Goal: Task Accomplishment & Management: Use online tool/utility

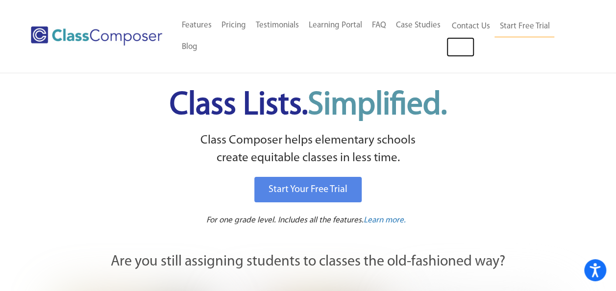
click at [461, 51] on link "Log In" at bounding box center [461, 47] width 28 height 20
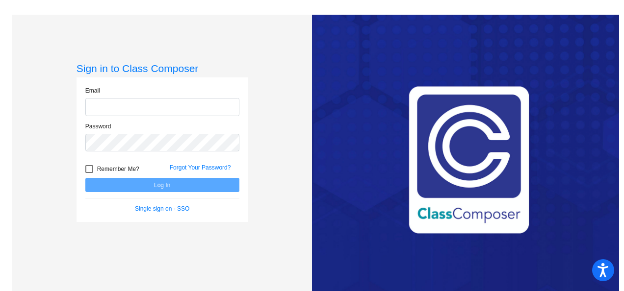
type input "[EMAIL_ADDRESS][DOMAIN_NAME]"
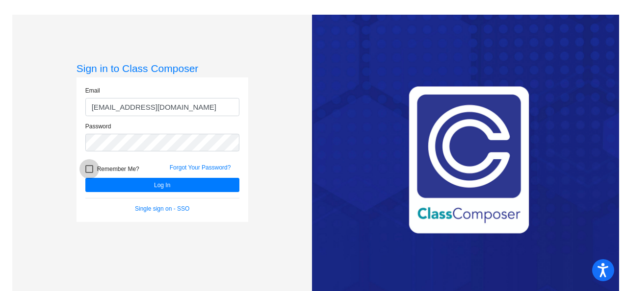
click at [88, 167] on div at bounding box center [89, 169] width 8 height 8
click at [89, 173] on input "Remember Me?" at bounding box center [89, 173] width 0 height 0
checkbox input "true"
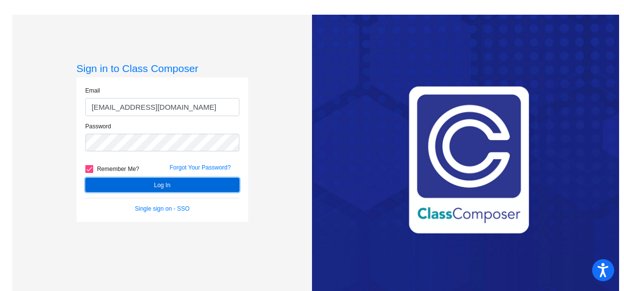
click at [92, 179] on button "Log In" at bounding box center [162, 185] width 154 height 14
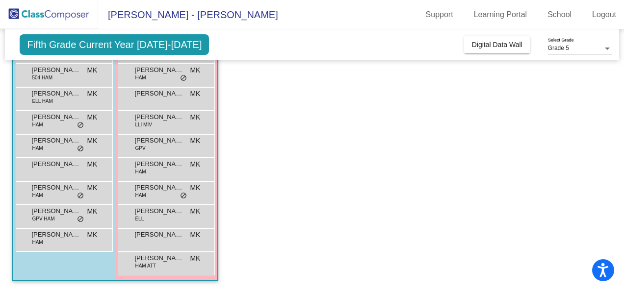
scroll to position [117, 0]
click at [137, 216] on span "ELL" at bounding box center [139, 218] width 9 height 7
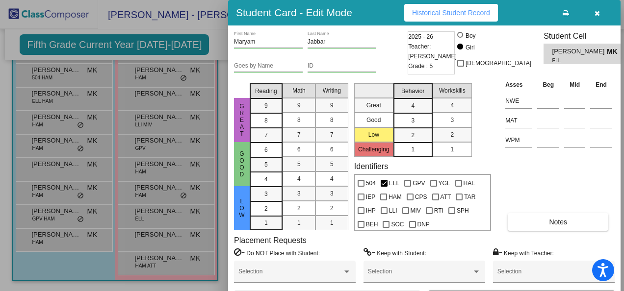
click at [591, 10] on button "button" at bounding box center [596, 13] width 31 height 18
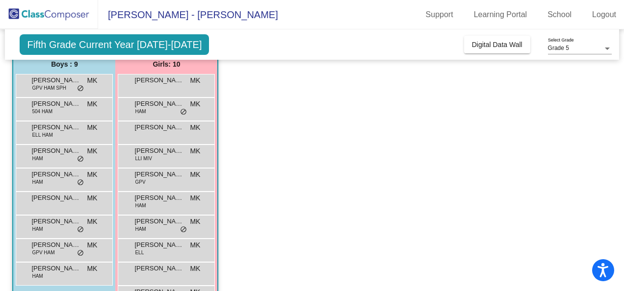
scroll to position [83, 0]
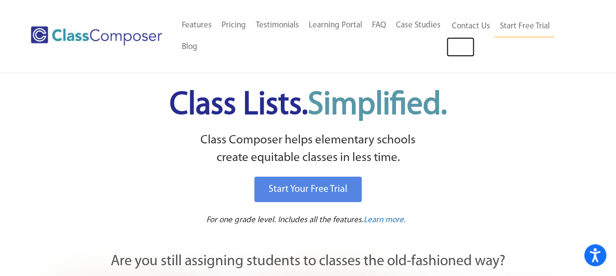
click at [461, 49] on link "Log In" at bounding box center [461, 47] width 28 height 20
